Goal: Task Accomplishment & Management: Manage account settings

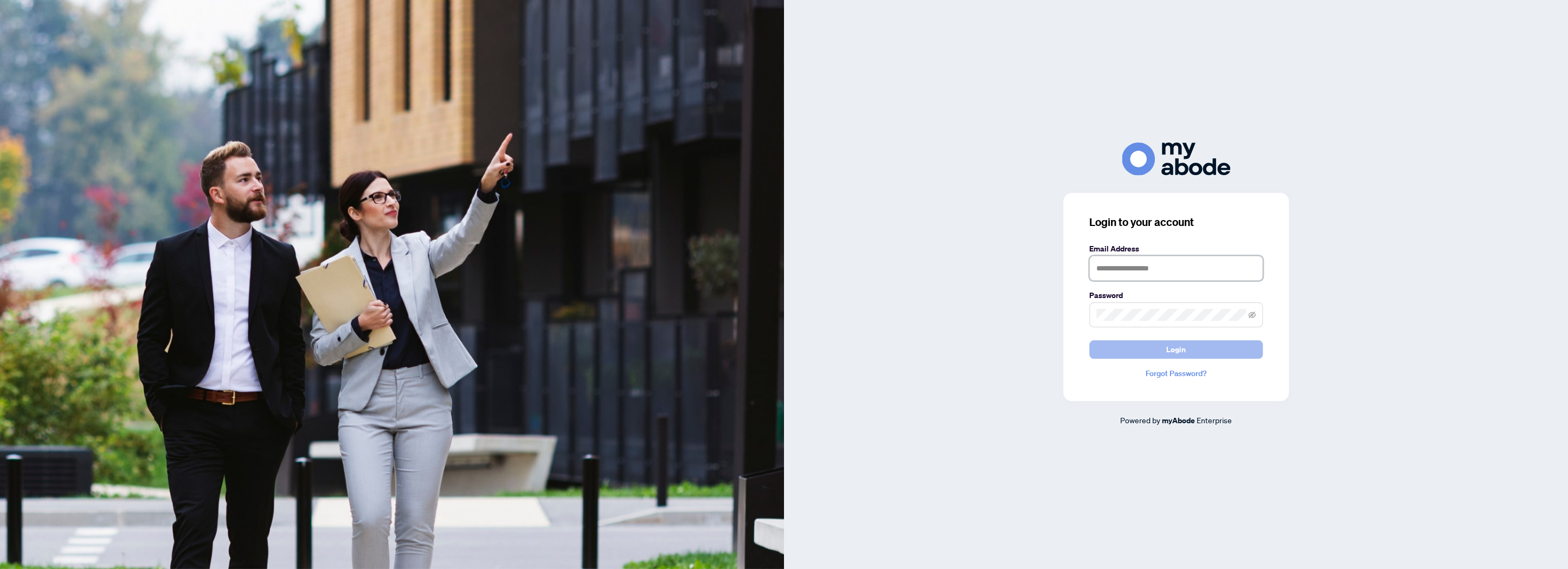
type input "**********"
click at [1165, 346] on button "Login" at bounding box center [1176, 350] width 173 height 18
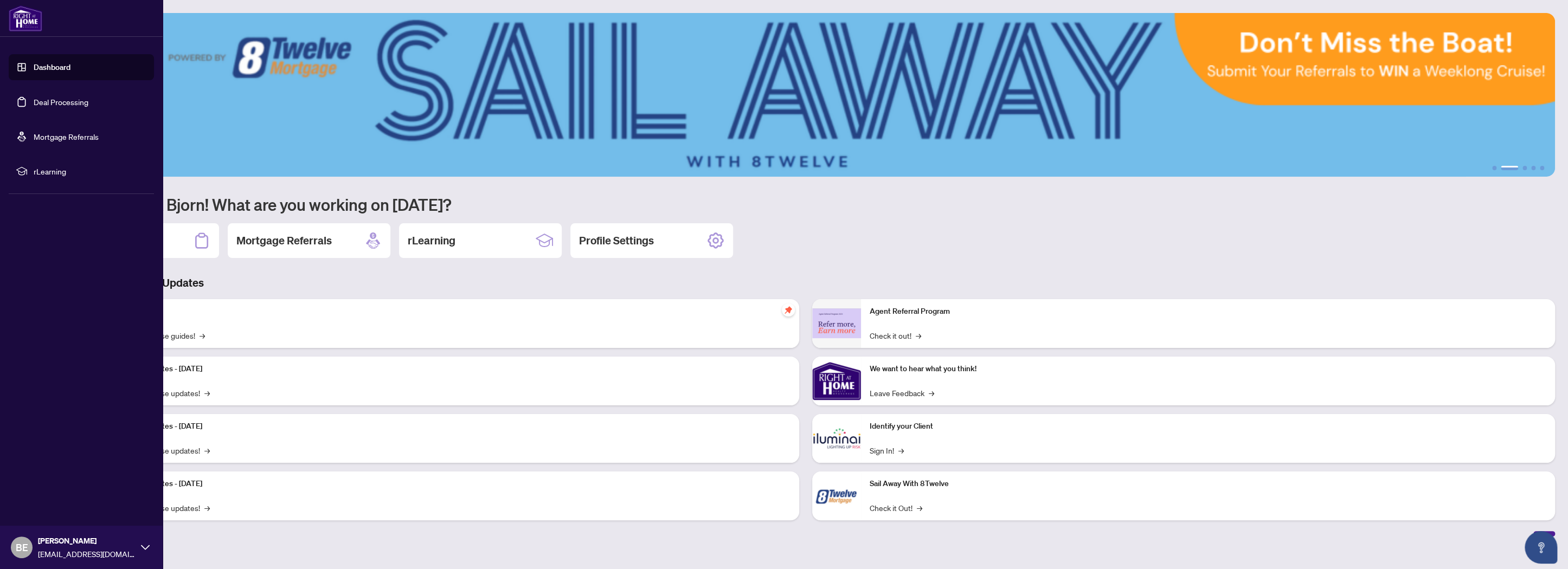
click at [47, 102] on link "Deal Processing" at bounding box center [60, 102] width 54 height 10
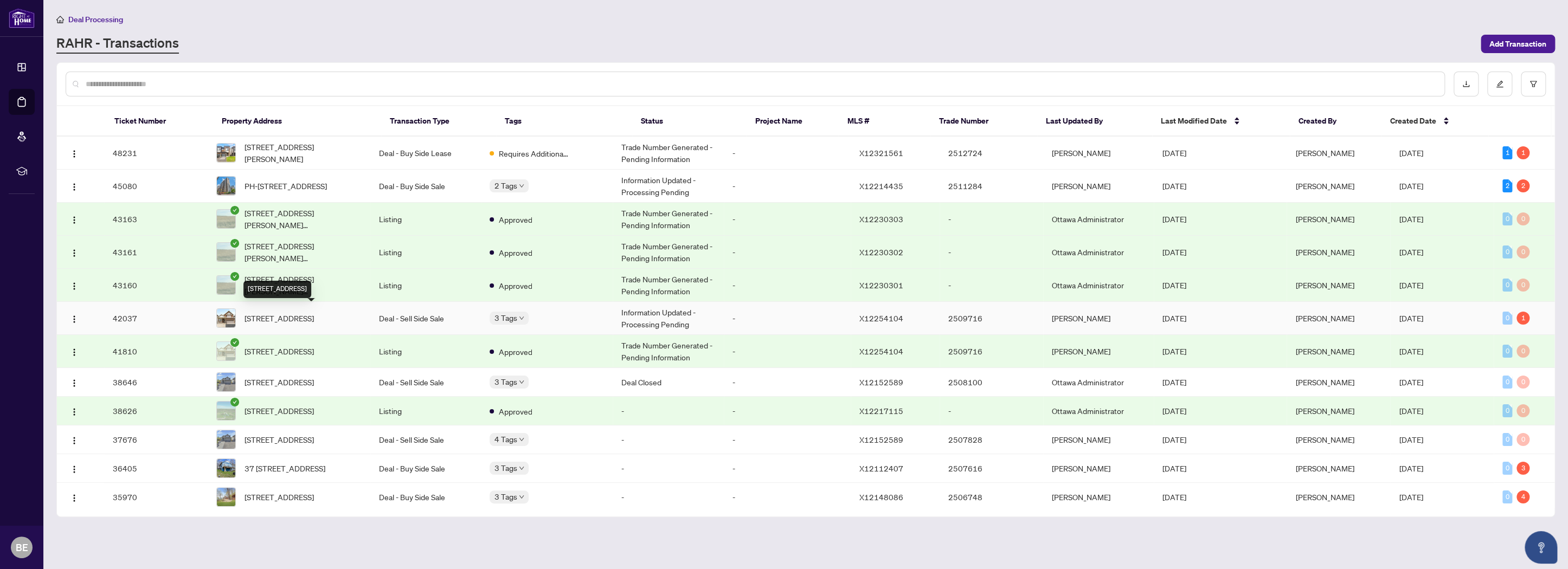
click at [299, 313] on span "510 VINTAGE Lane, Ottawa, Ontario K1V 0N5, Canada" at bounding box center [279, 318] width 69 height 12
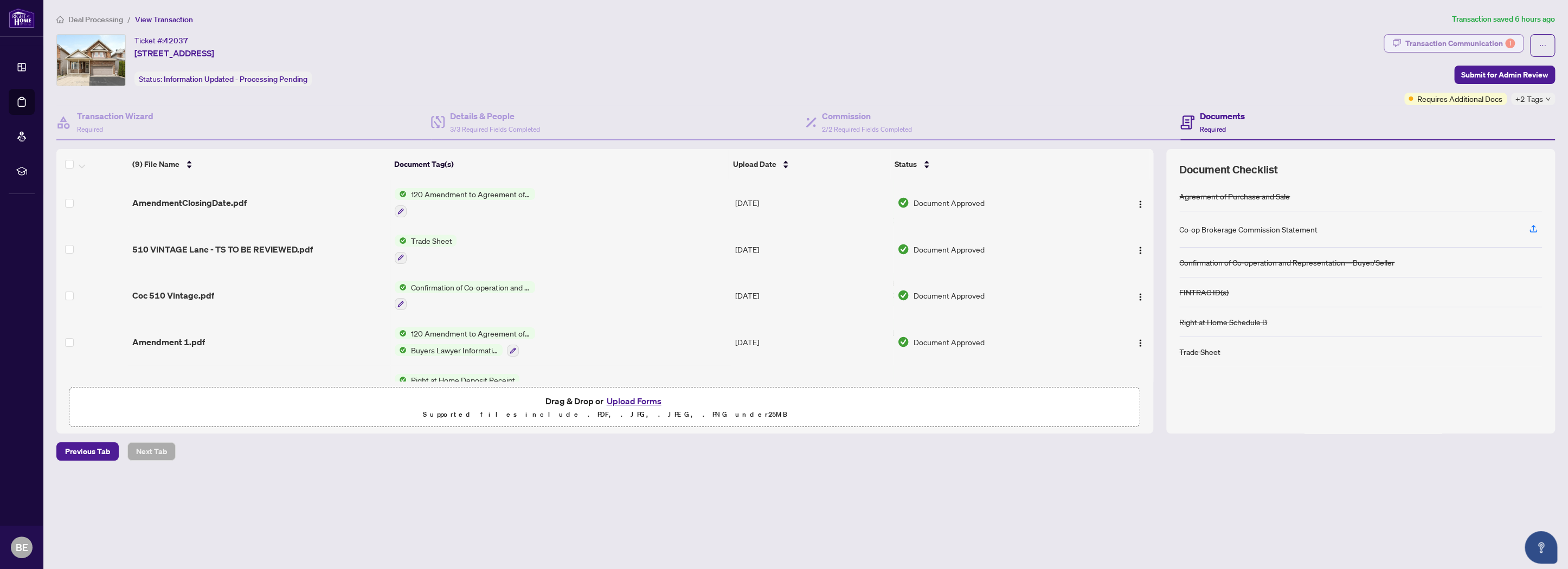
click at [1468, 43] on div "Transaction Communication 1" at bounding box center [1459, 43] width 110 height 18
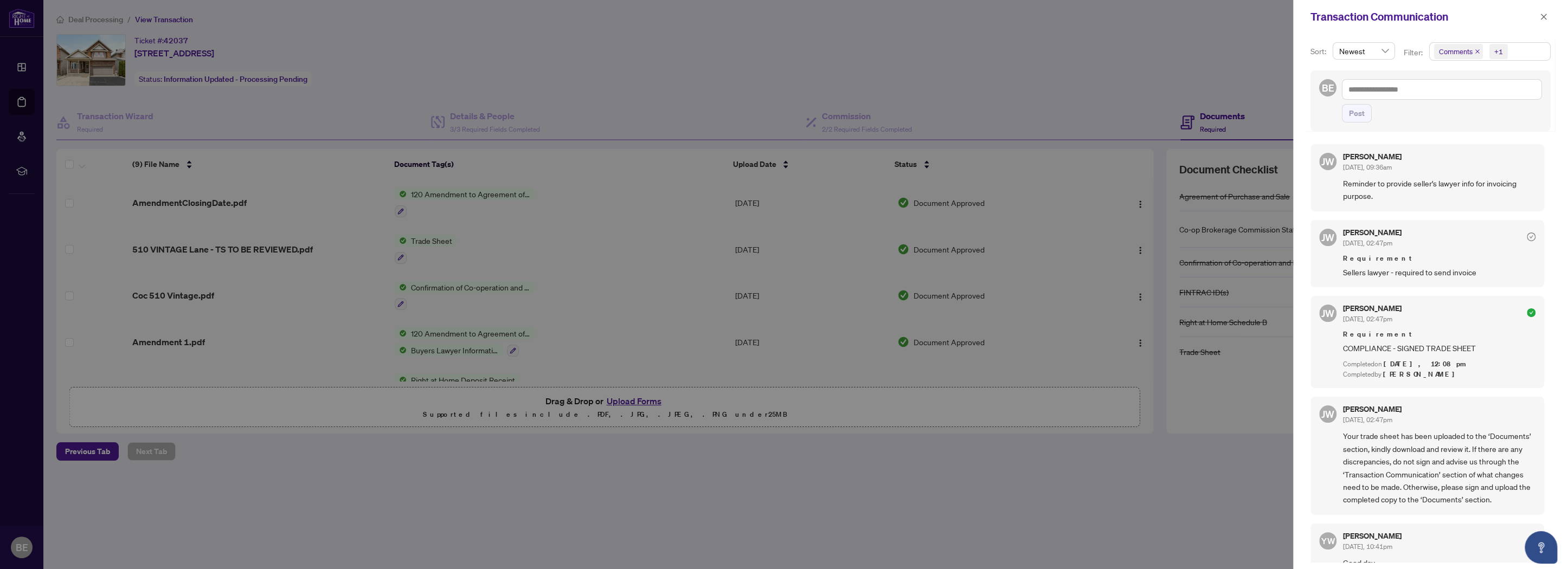
click at [278, 393] on div at bounding box center [784, 284] width 1568 height 569
drag, startPoint x: 430, startPoint y: 474, endPoint x: 435, endPoint y: 470, distance: 6.4
click at [432, 474] on div at bounding box center [784, 284] width 1568 height 569
click at [1550, 14] on div "Transaction Communication" at bounding box center [1430, 17] width 274 height 33
click at [1548, 14] on button "button" at bounding box center [1543, 17] width 14 height 13
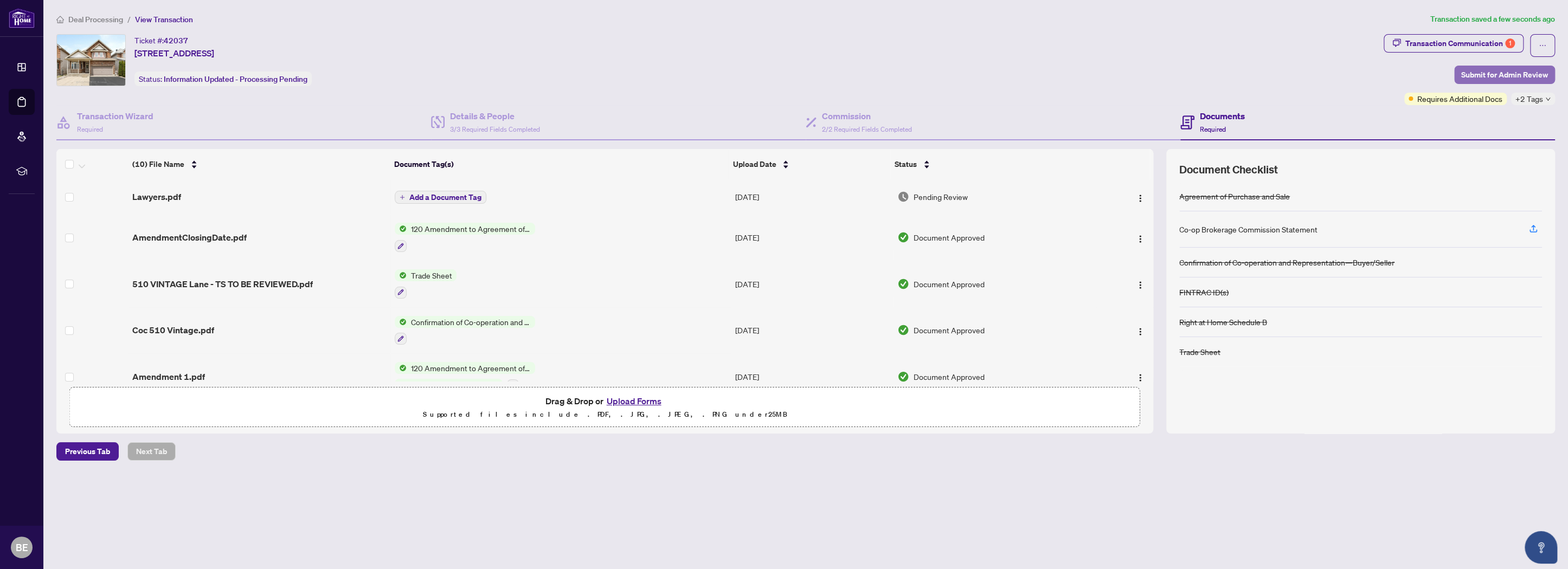
click at [1520, 73] on span "Submit for Admin Review" at bounding box center [1504, 74] width 87 height 18
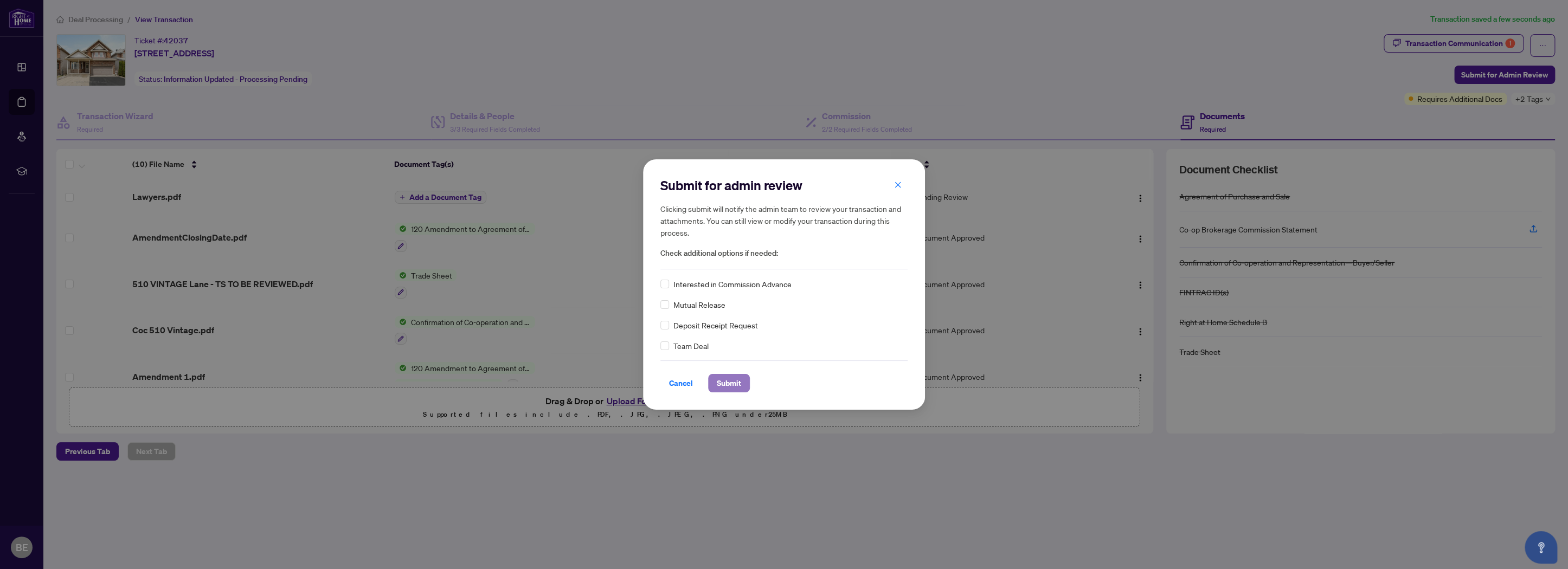
click at [730, 382] on span "Submit" at bounding box center [729, 383] width 24 height 18
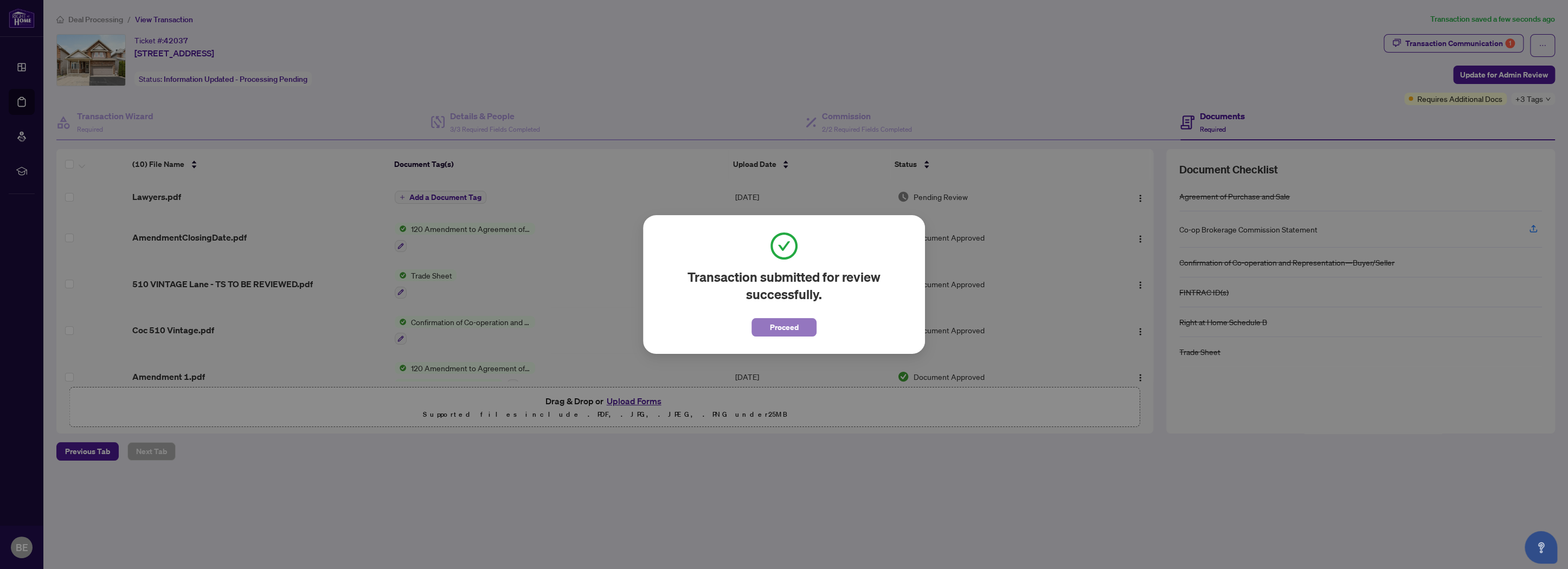
click at [771, 326] on span "Proceed" at bounding box center [784, 327] width 28 height 18
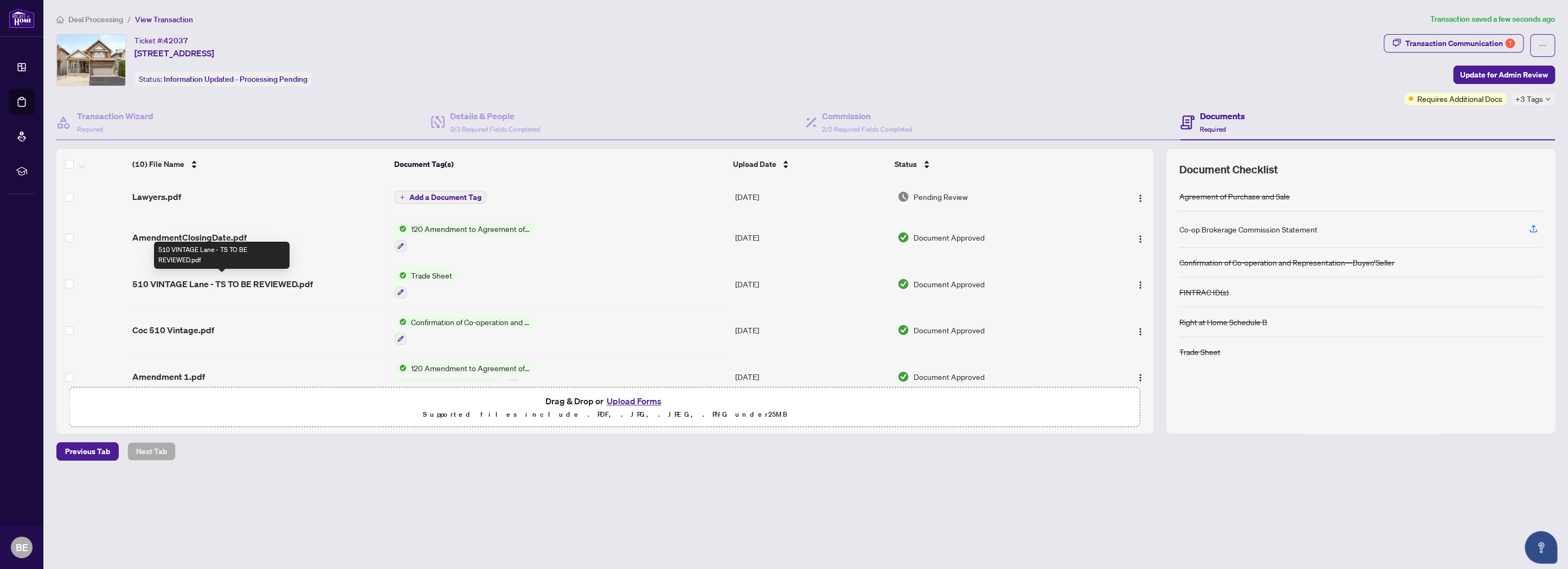
click at [238, 280] on span "510 VINTAGE Lane - TS TO BE REVIEWED.pdf" at bounding box center [223, 284] width 181 height 13
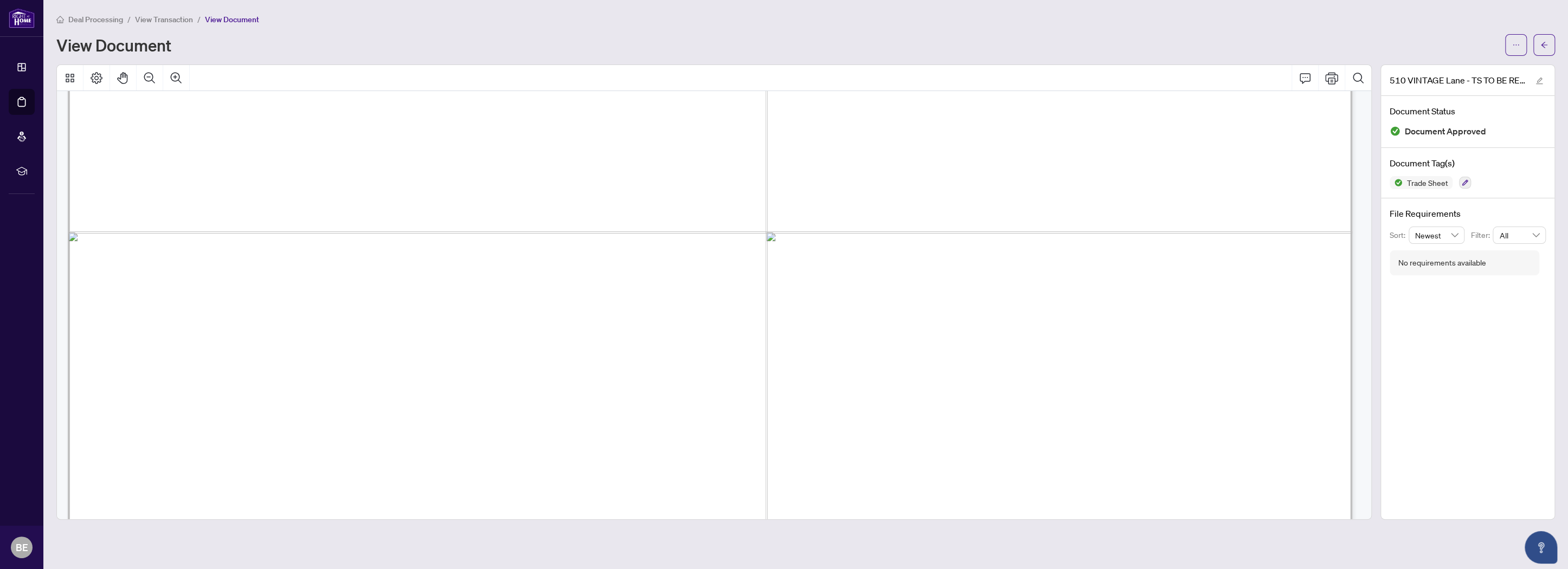
scroll to position [442, 0]
click at [1541, 45] on icon "arrow-left" at bounding box center [1544, 44] width 8 height 8
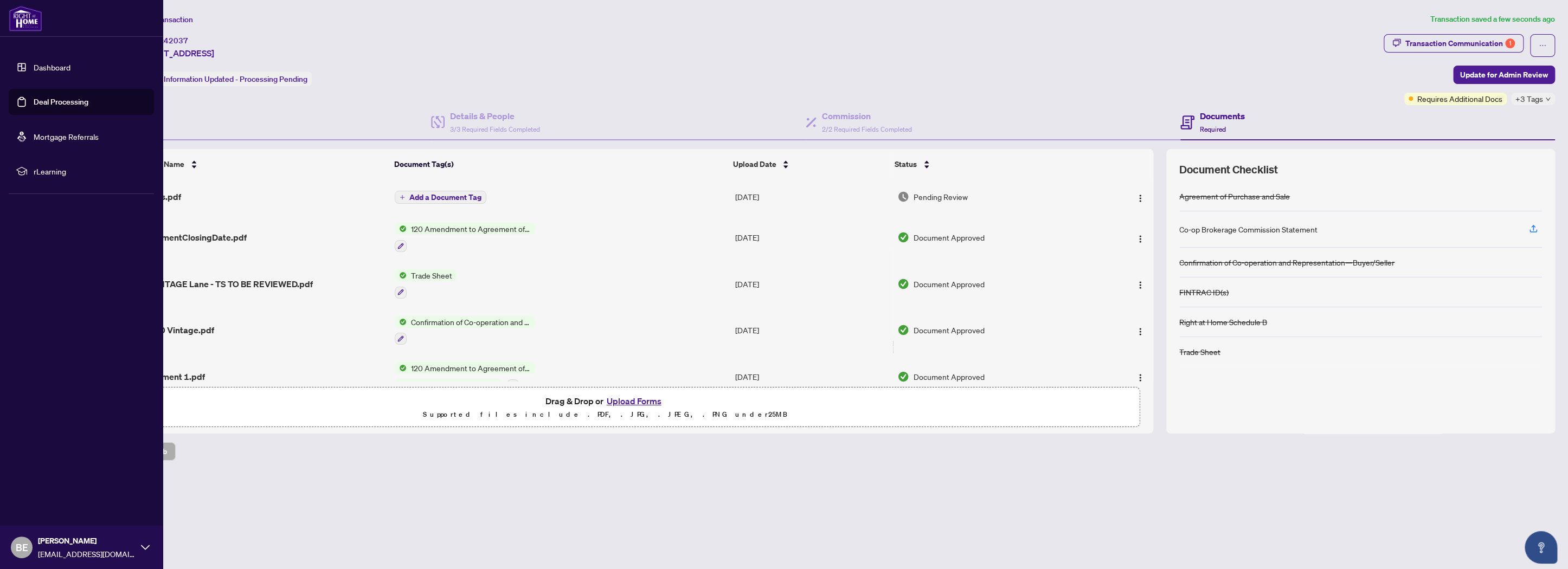
click at [33, 65] on link "Dashboard" at bounding box center [52, 68] width 37 height 10
